Goal: Task Accomplishment & Management: Use online tool/utility

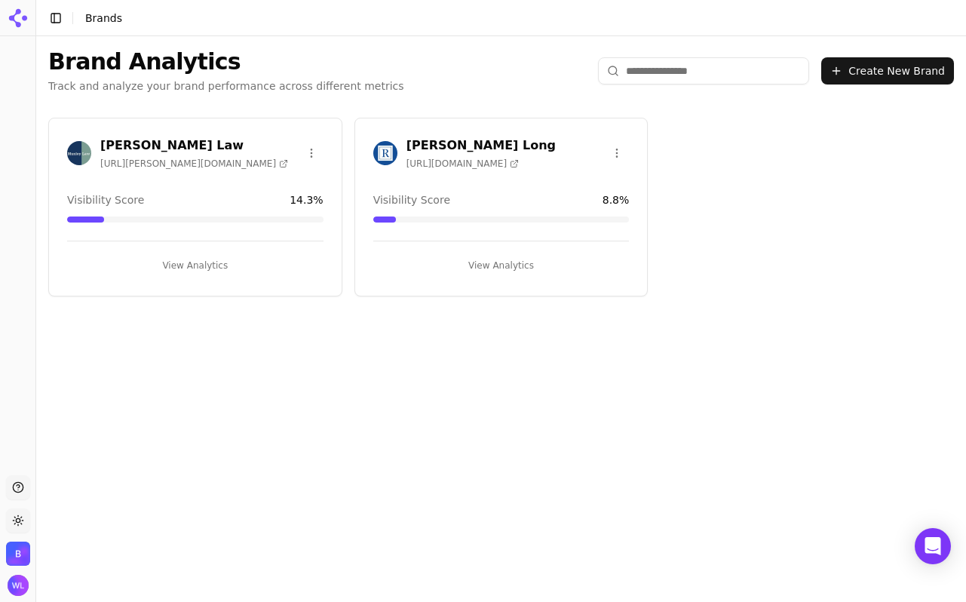
click at [140, 143] on h3 "[PERSON_NAME] Law" at bounding box center [194, 146] width 188 height 18
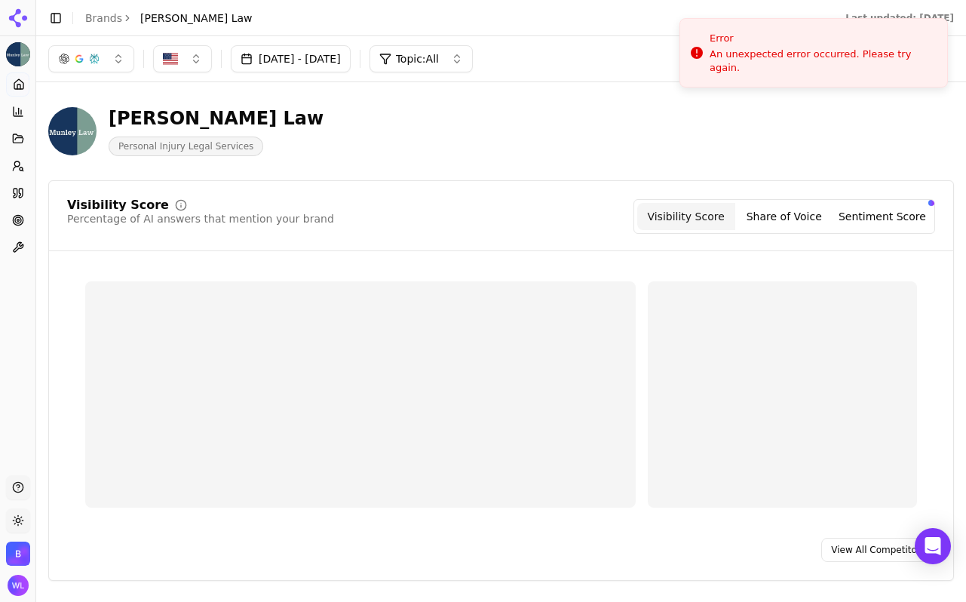
click at [557, 173] on header "[PERSON_NAME] Law Personal Injury Legal Services" at bounding box center [501, 137] width 906 height 86
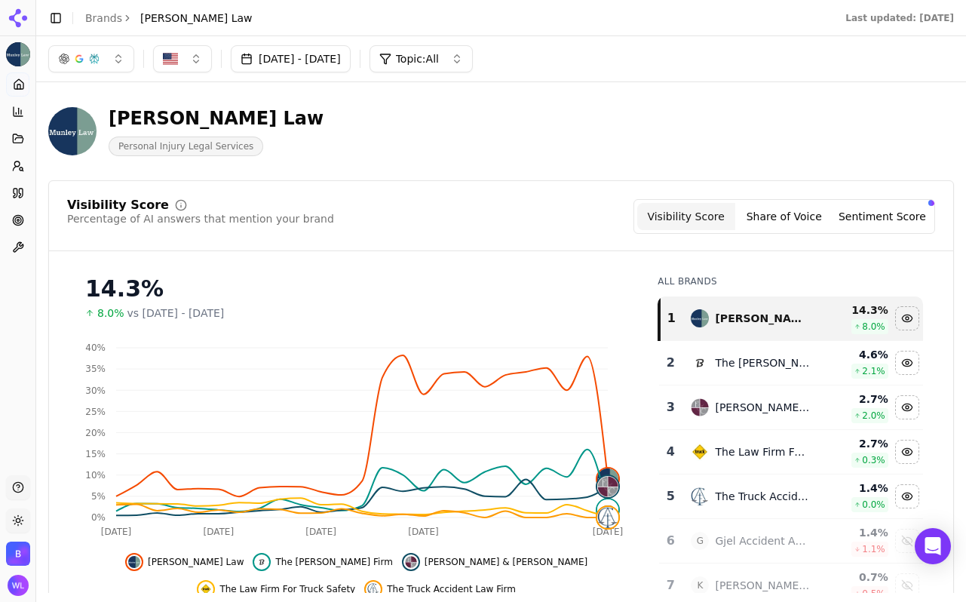
click at [190, 23] on span "[PERSON_NAME] Law" at bounding box center [196, 18] width 112 height 15
click at [103, 20] on link "Brands" at bounding box center [103, 18] width 37 height 12
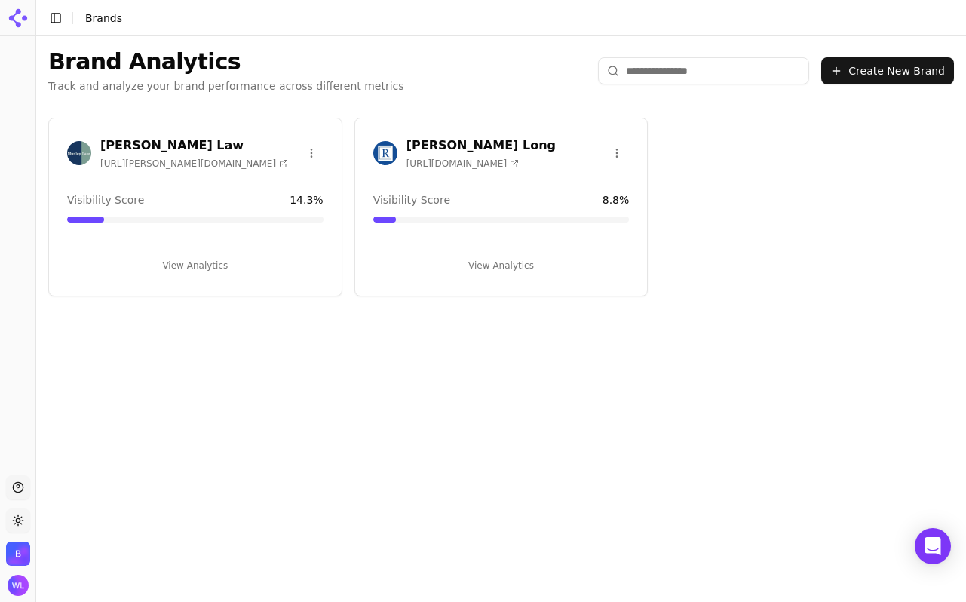
click at [477, 269] on button "View Analytics" at bounding box center [501, 265] width 256 height 24
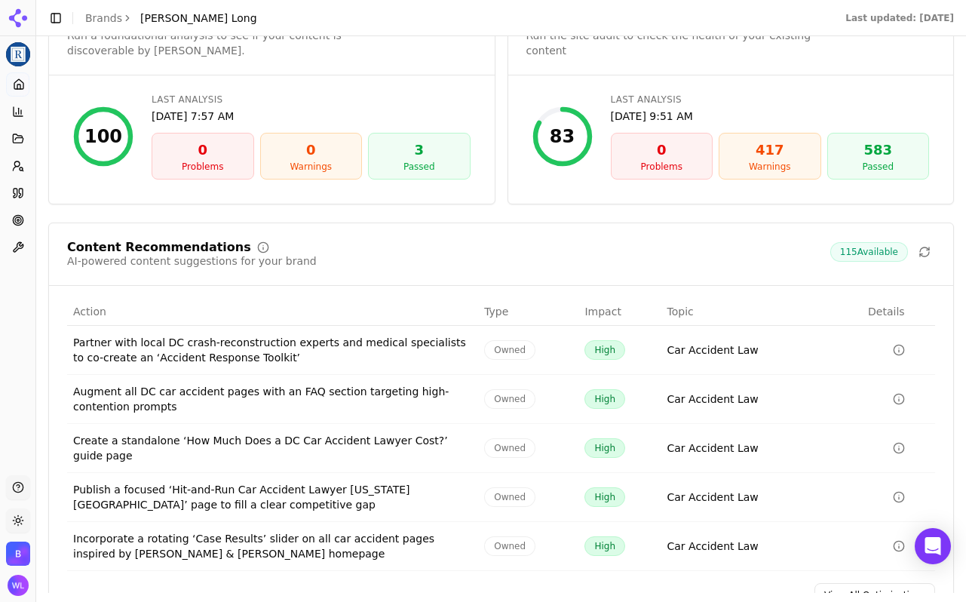
scroll to position [2175, 0]
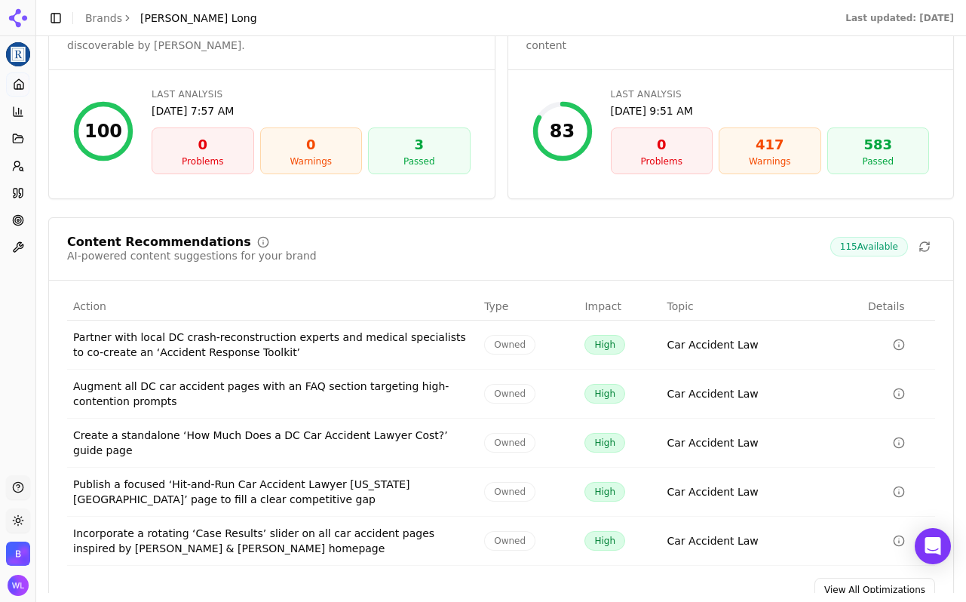
click at [851, 578] on link "View All Optimizations" at bounding box center [875, 590] width 121 height 24
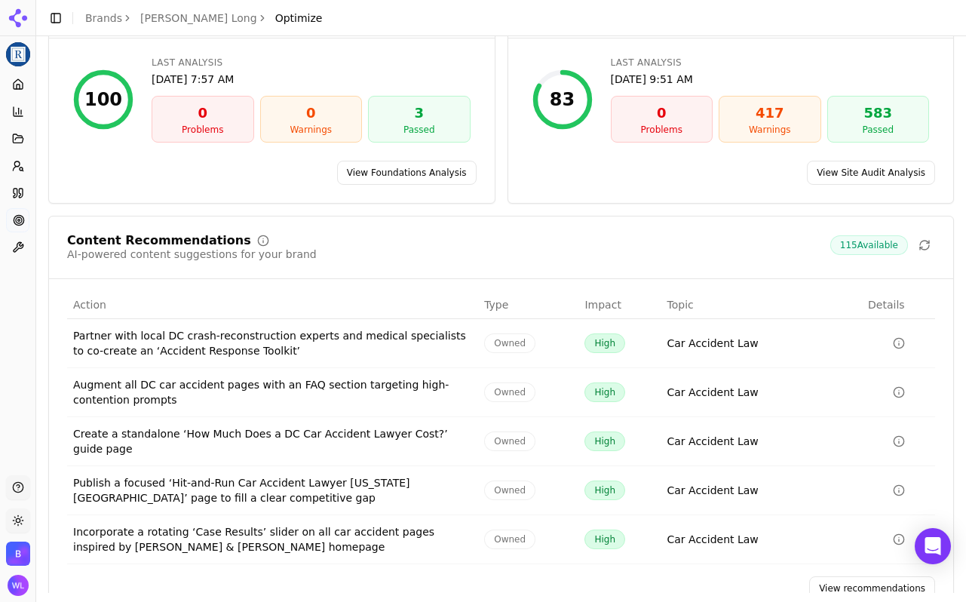
scroll to position [170, 0]
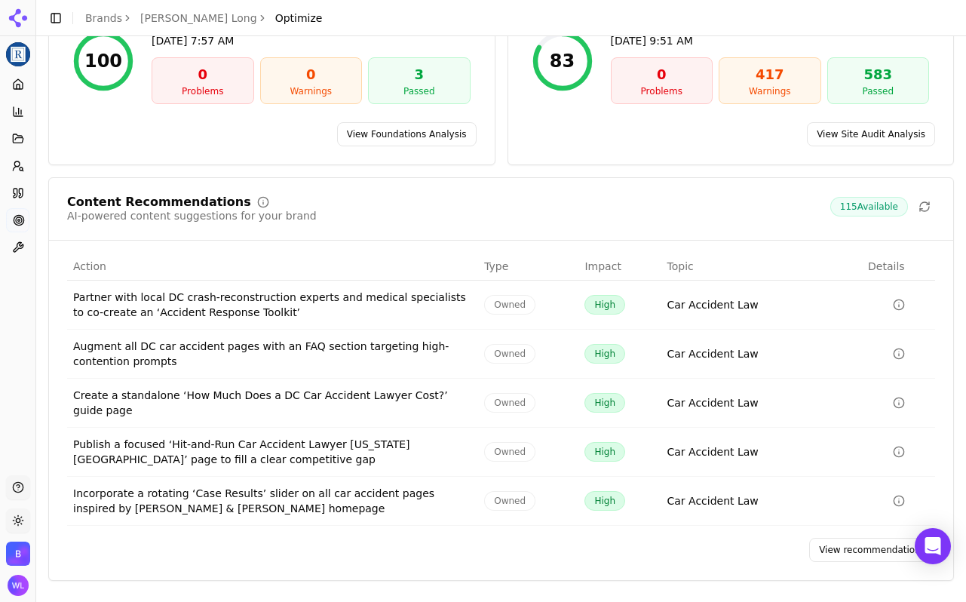
click at [836, 557] on link "View recommendations" at bounding box center [872, 550] width 126 height 24
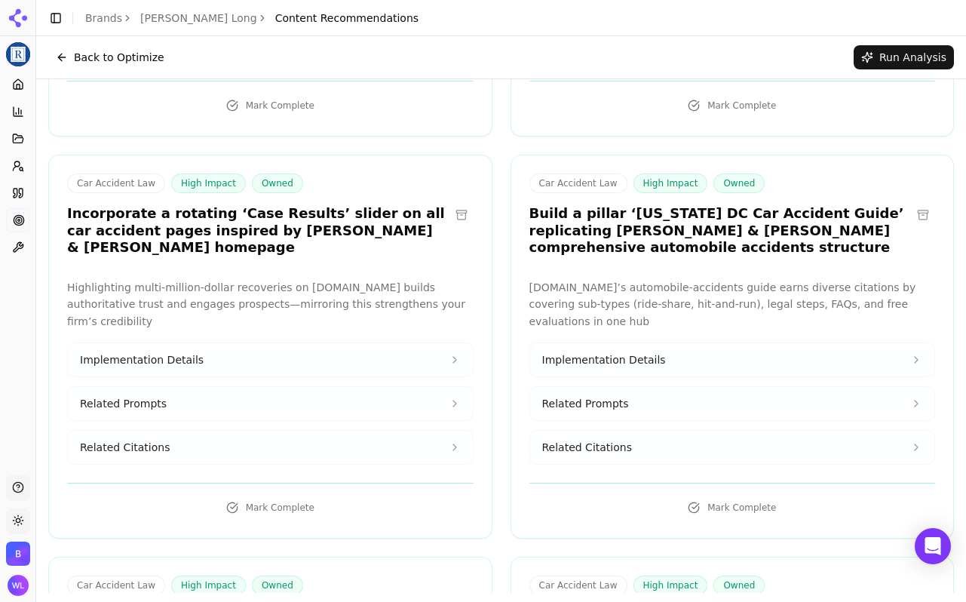
scroll to position [786, 0]
